Goal: Task Accomplishment & Management: Manage account settings

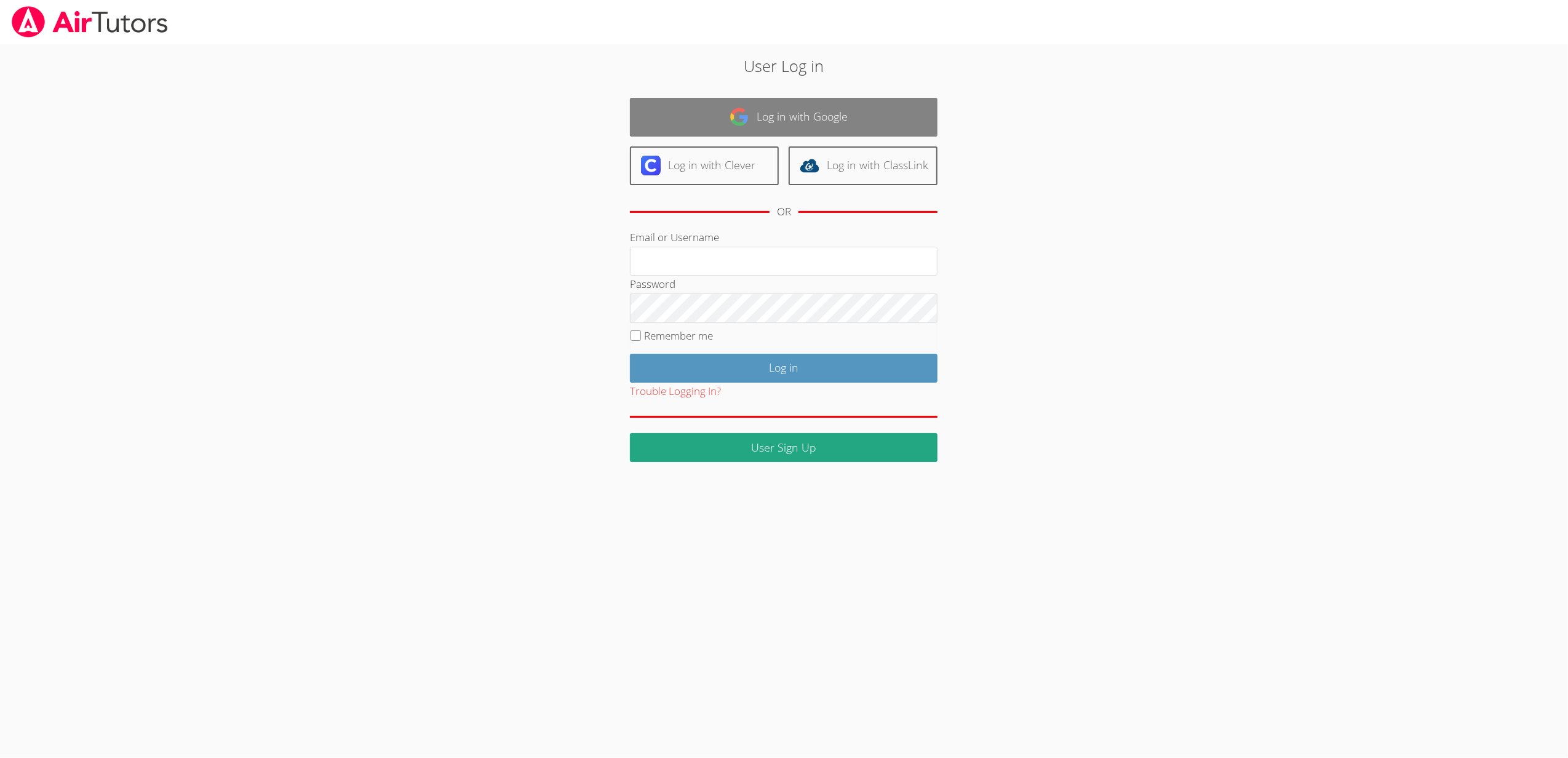
type input "[EMAIL_ADDRESS][DOMAIN_NAME]"
click at [805, 118] on link "Log in with Google" at bounding box center [783, 117] width 308 height 39
